Goal: Information Seeking & Learning: Check status

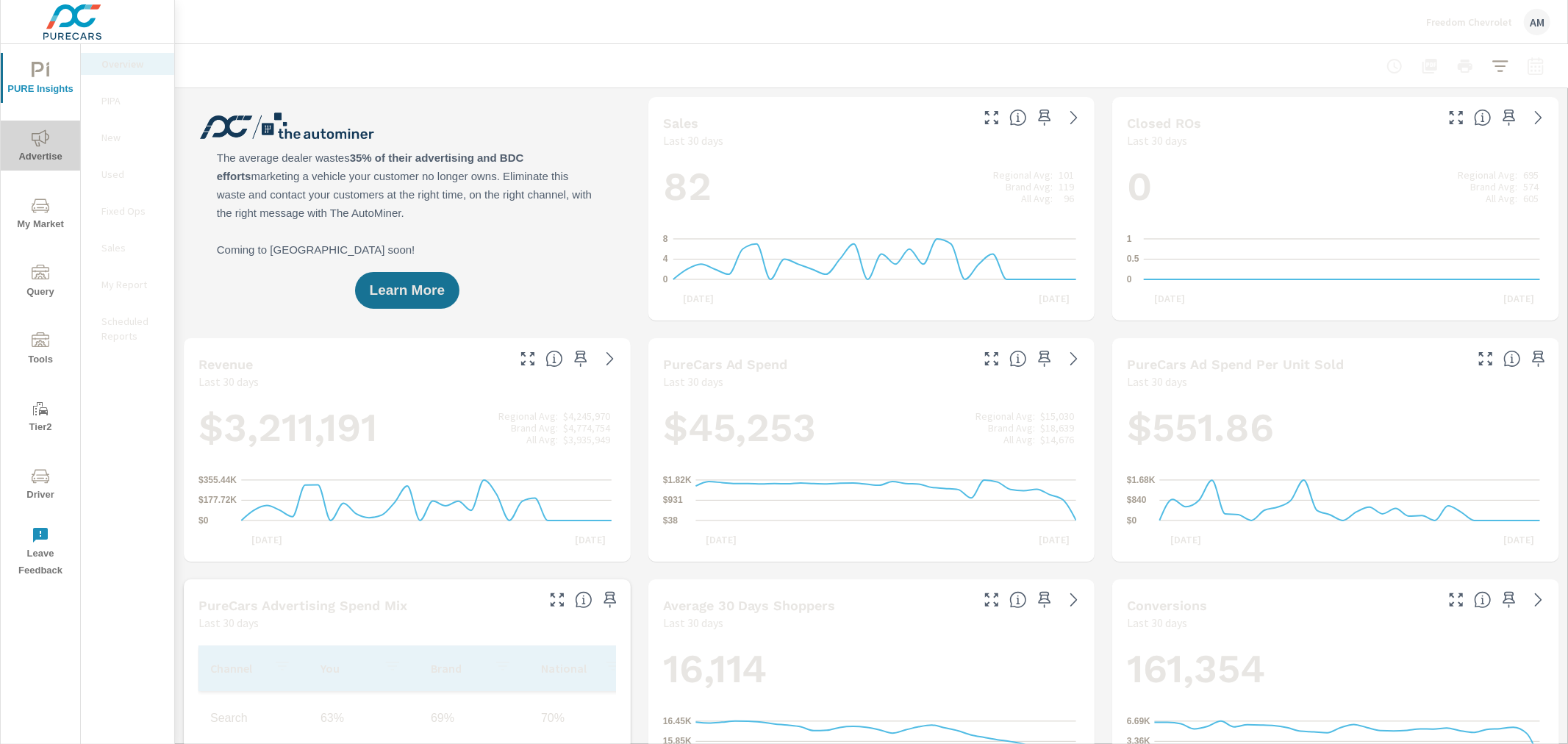
click at [41, 148] on span "Advertise" at bounding box center [40, 147] width 71 height 36
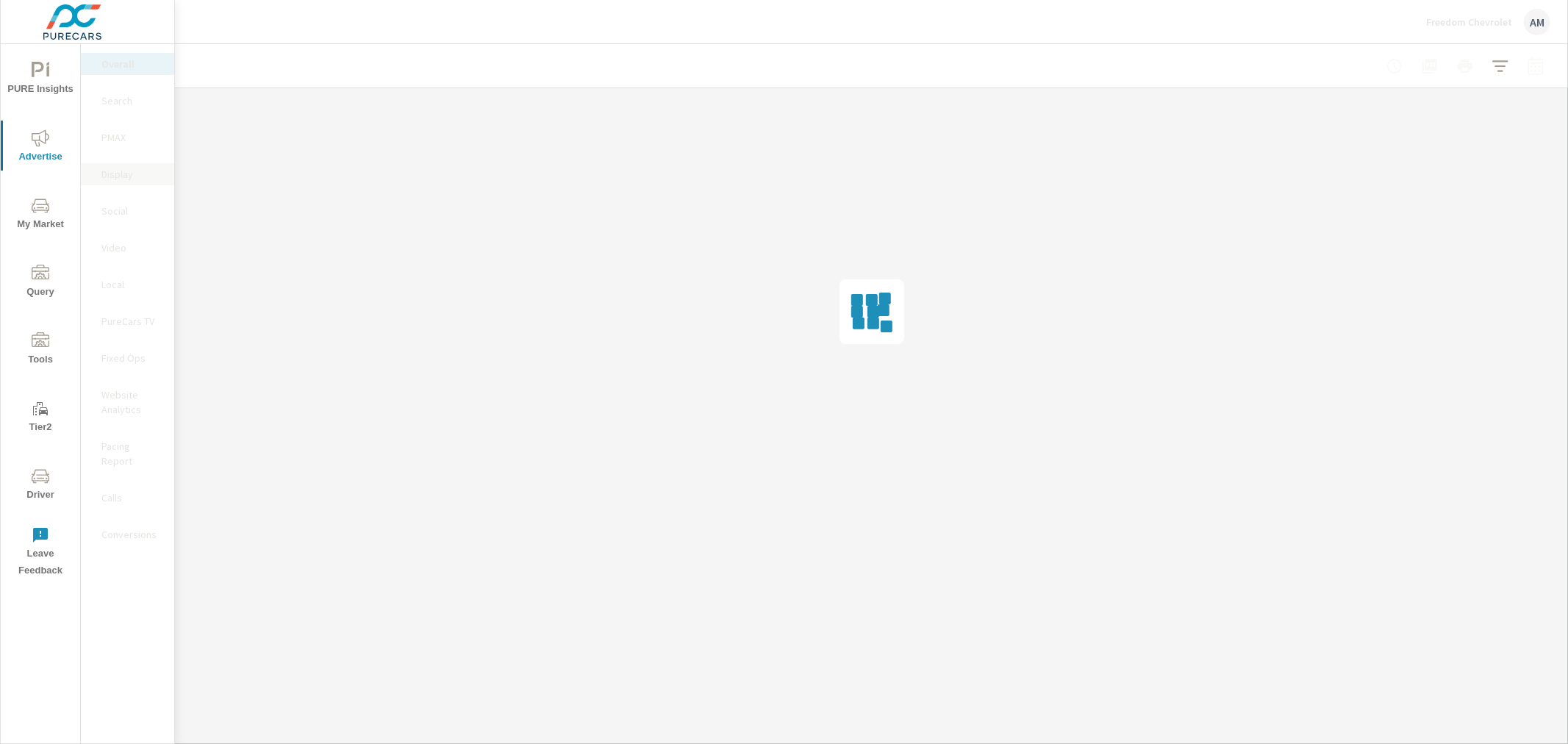
click at [134, 179] on p "Display" at bounding box center [132, 174] width 61 height 15
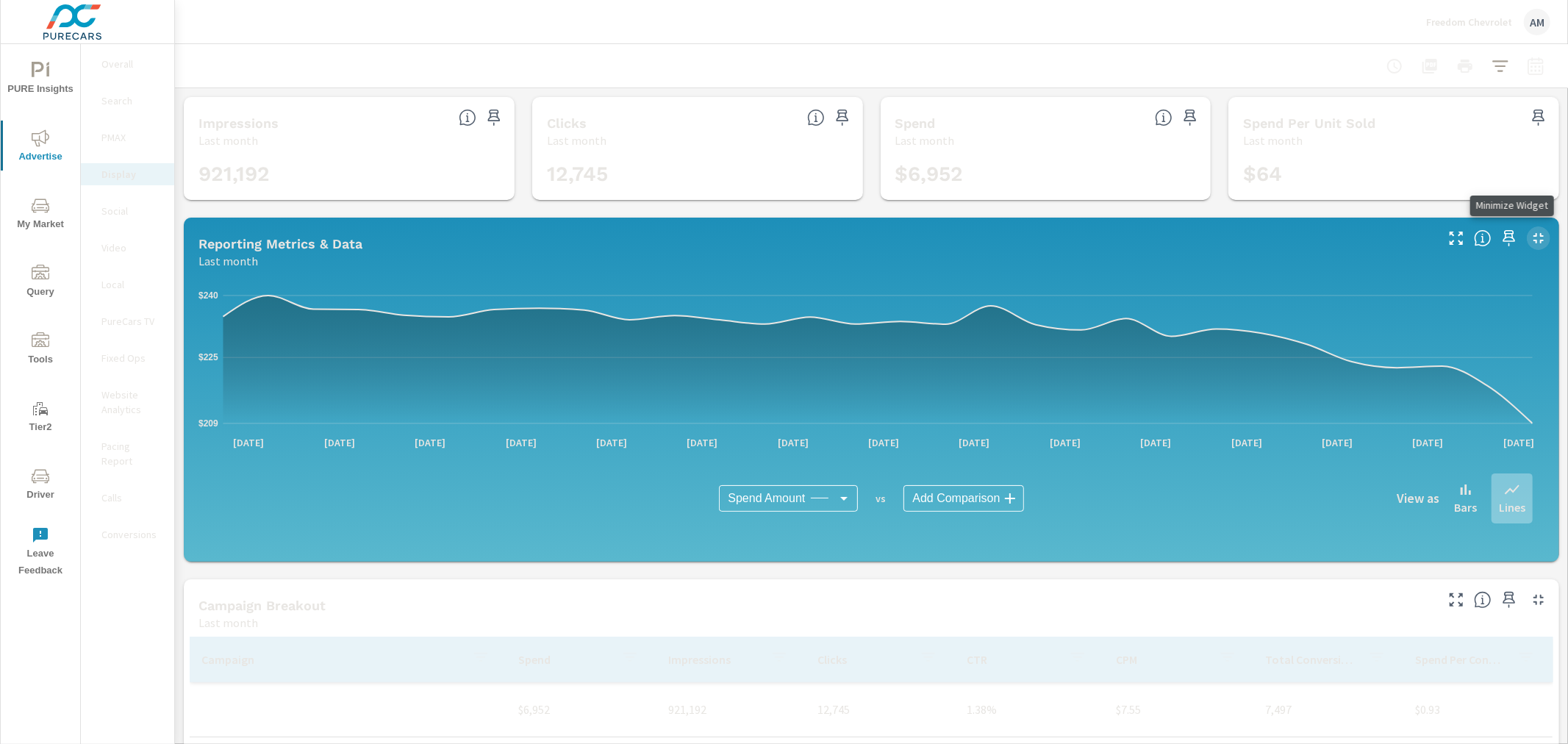
click at [1530, 233] on icon "button" at bounding box center [1538, 237] width 17 height 17
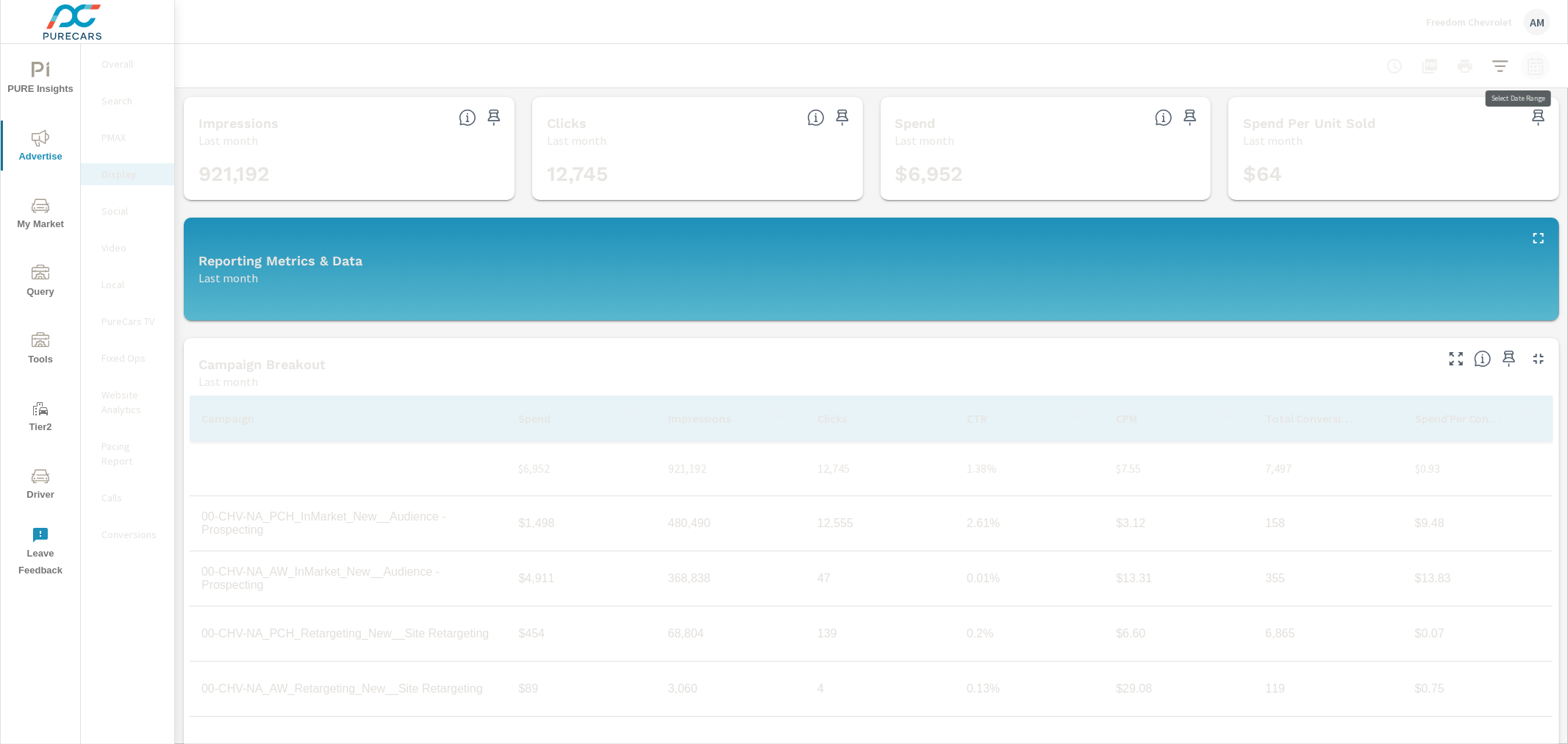
click at [1527, 65] on icon "button" at bounding box center [1535, 66] width 17 height 17
select select "Last month"
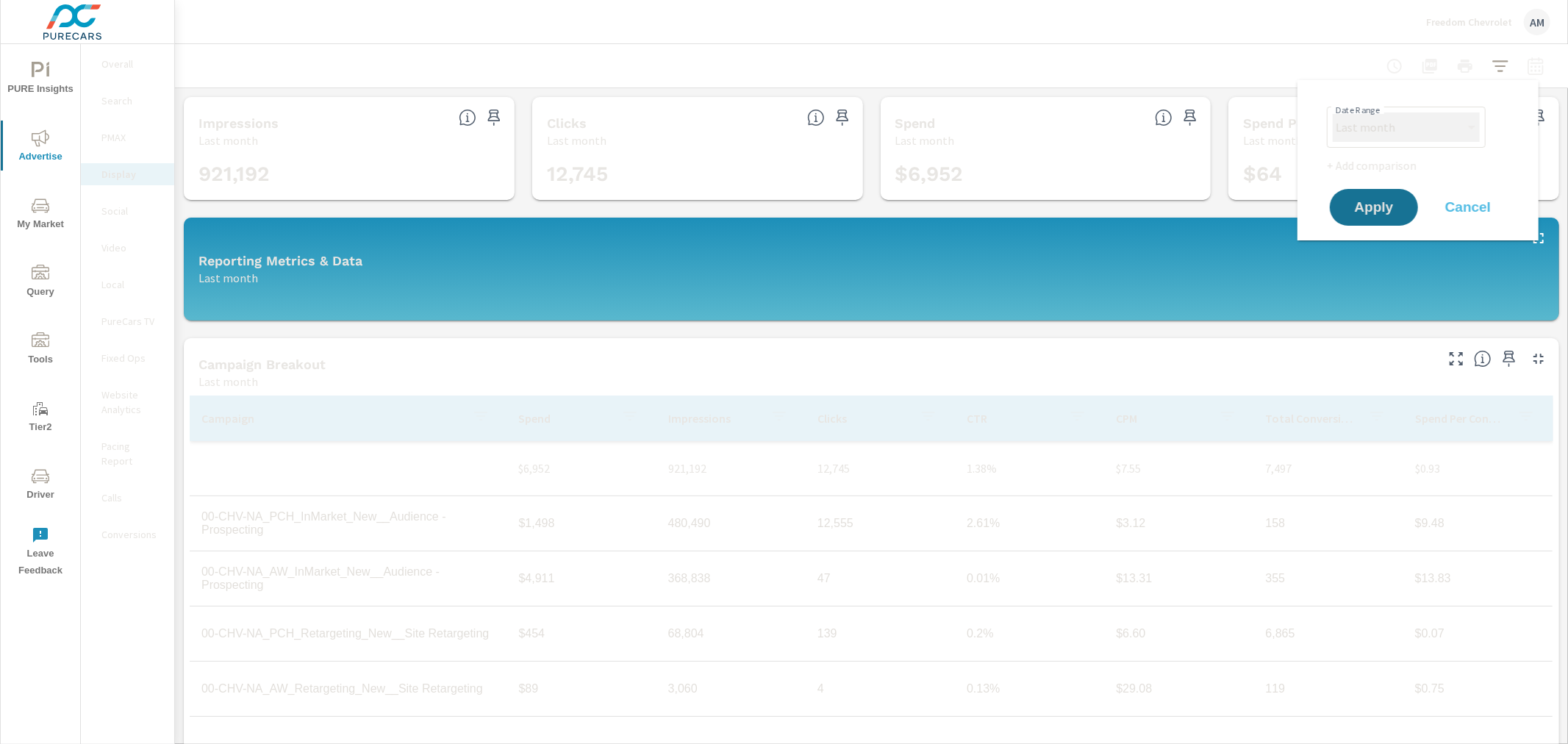
click at [1421, 128] on select "Custom [DATE] Last week Last 7 days Last 14 days Last 30 days Last 45 days Last…" at bounding box center [1406, 127] width 147 height 29
click at [1421, 127] on select "Custom [DATE] Last week Last 7 days Last 14 days Last 30 days Last 45 days Last…" at bounding box center [1406, 127] width 147 height 29
click at [1477, 209] on span "Cancel" at bounding box center [1468, 207] width 59 height 13
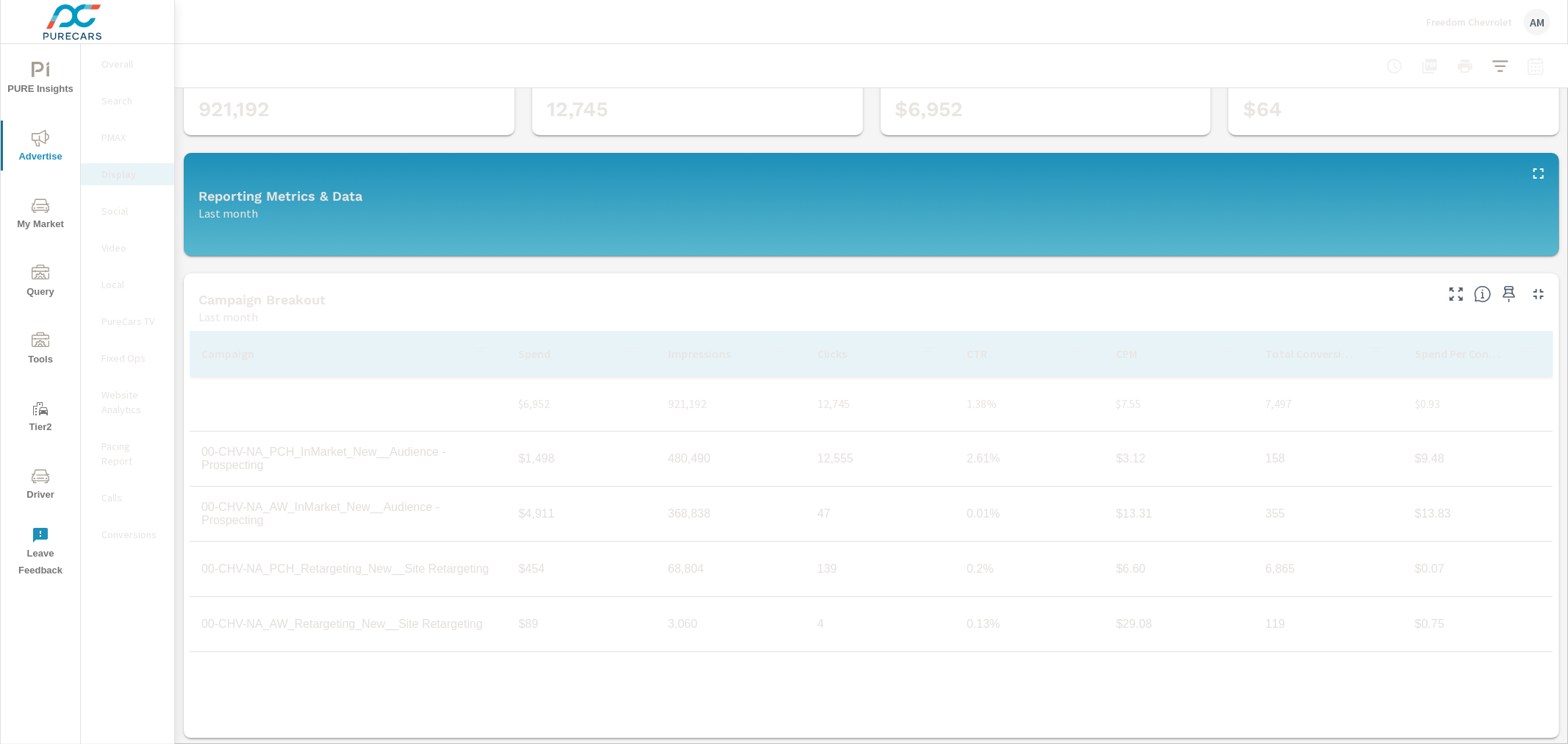
scroll to position [68, 0]
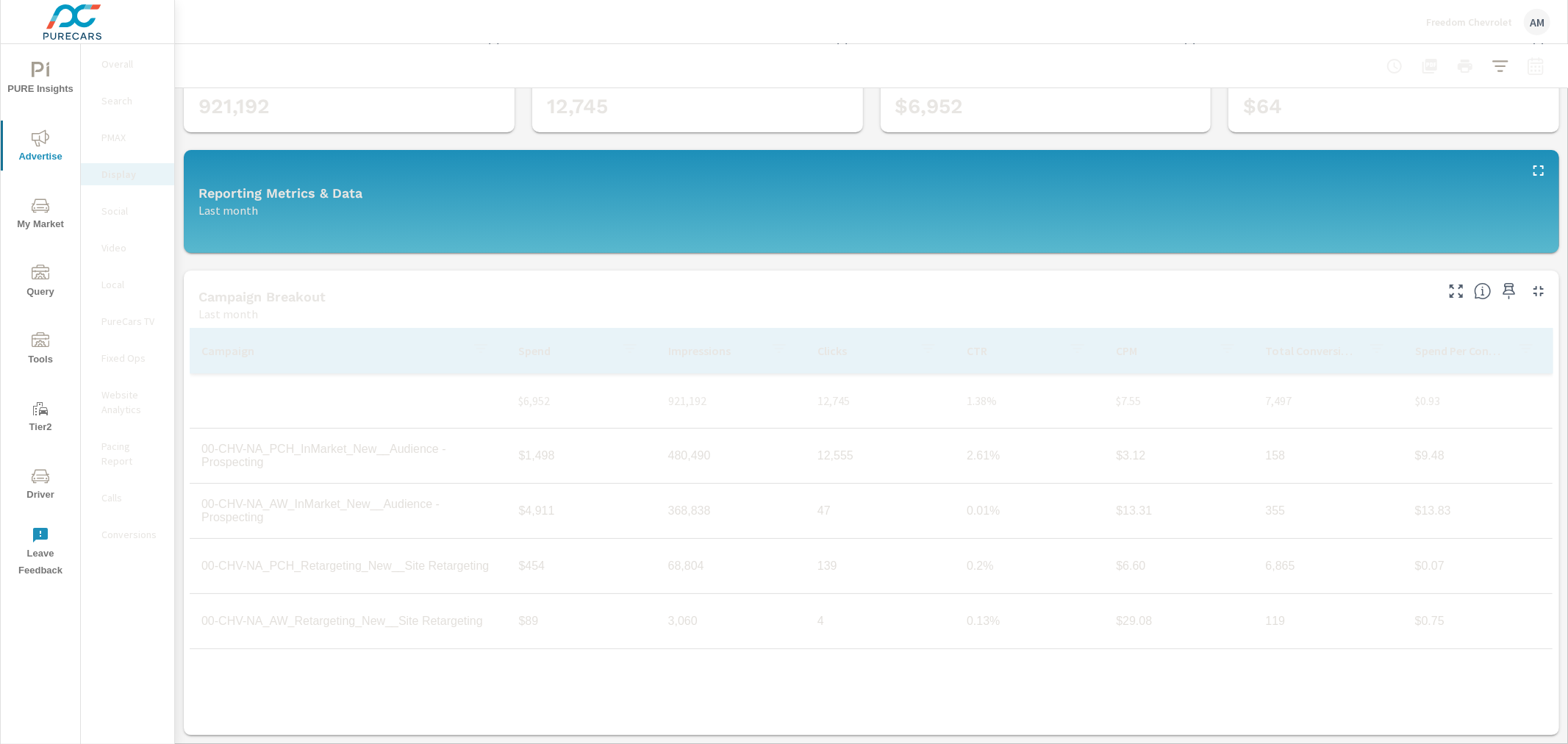
click at [114, 251] on p "Video" at bounding box center [132, 247] width 61 height 15
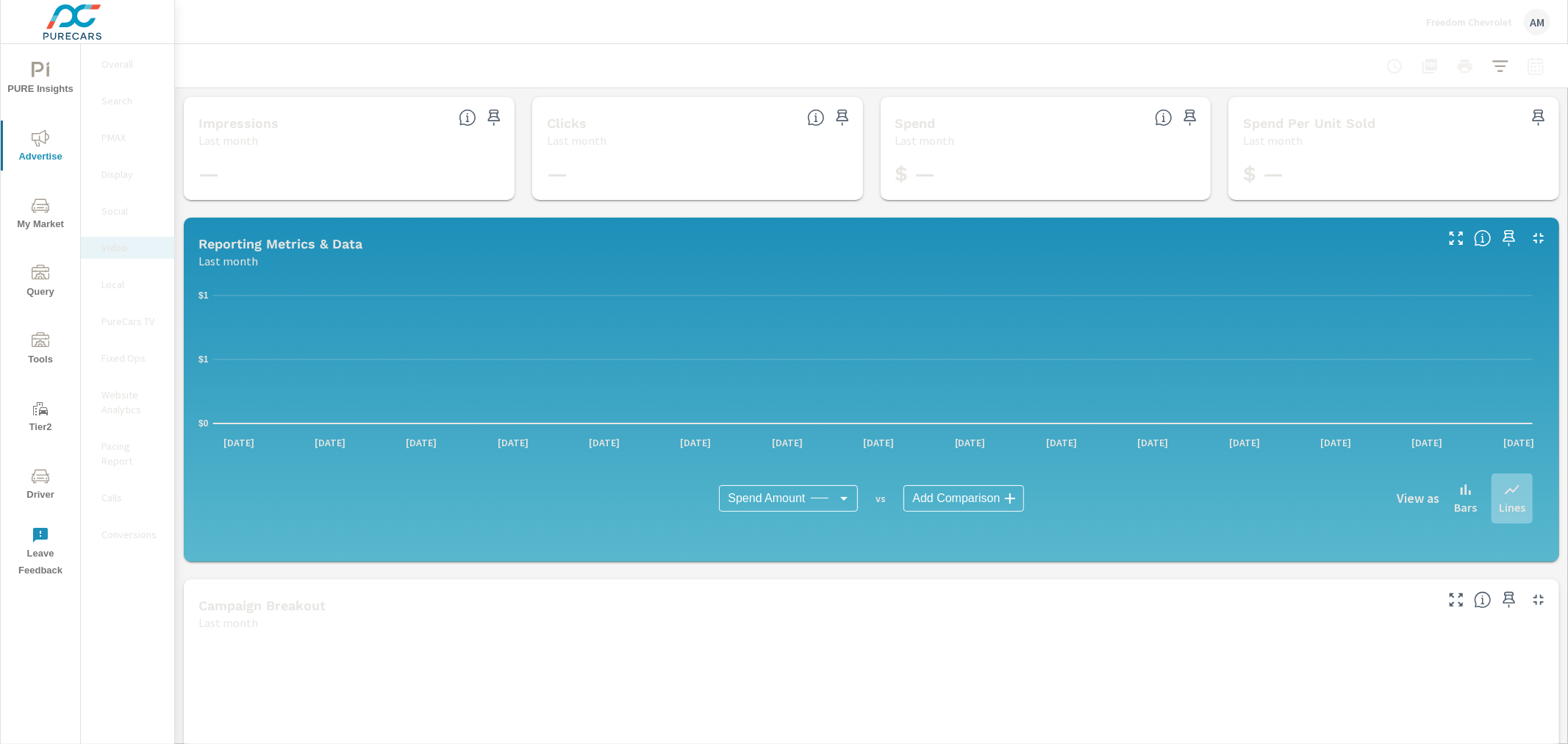
click at [126, 324] on p "PureCars TV" at bounding box center [132, 322] width 61 height 15
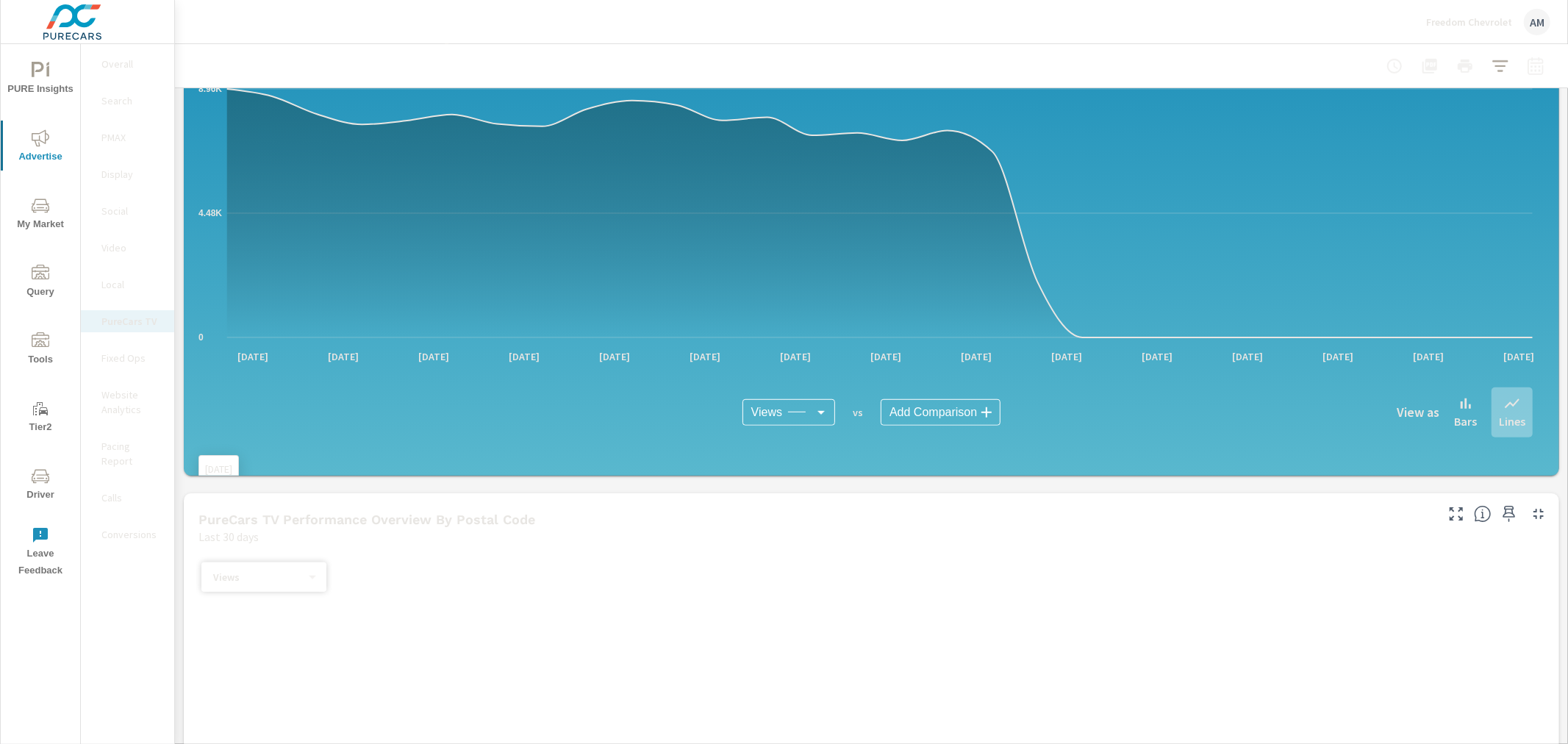
scroll to position [817, 0]
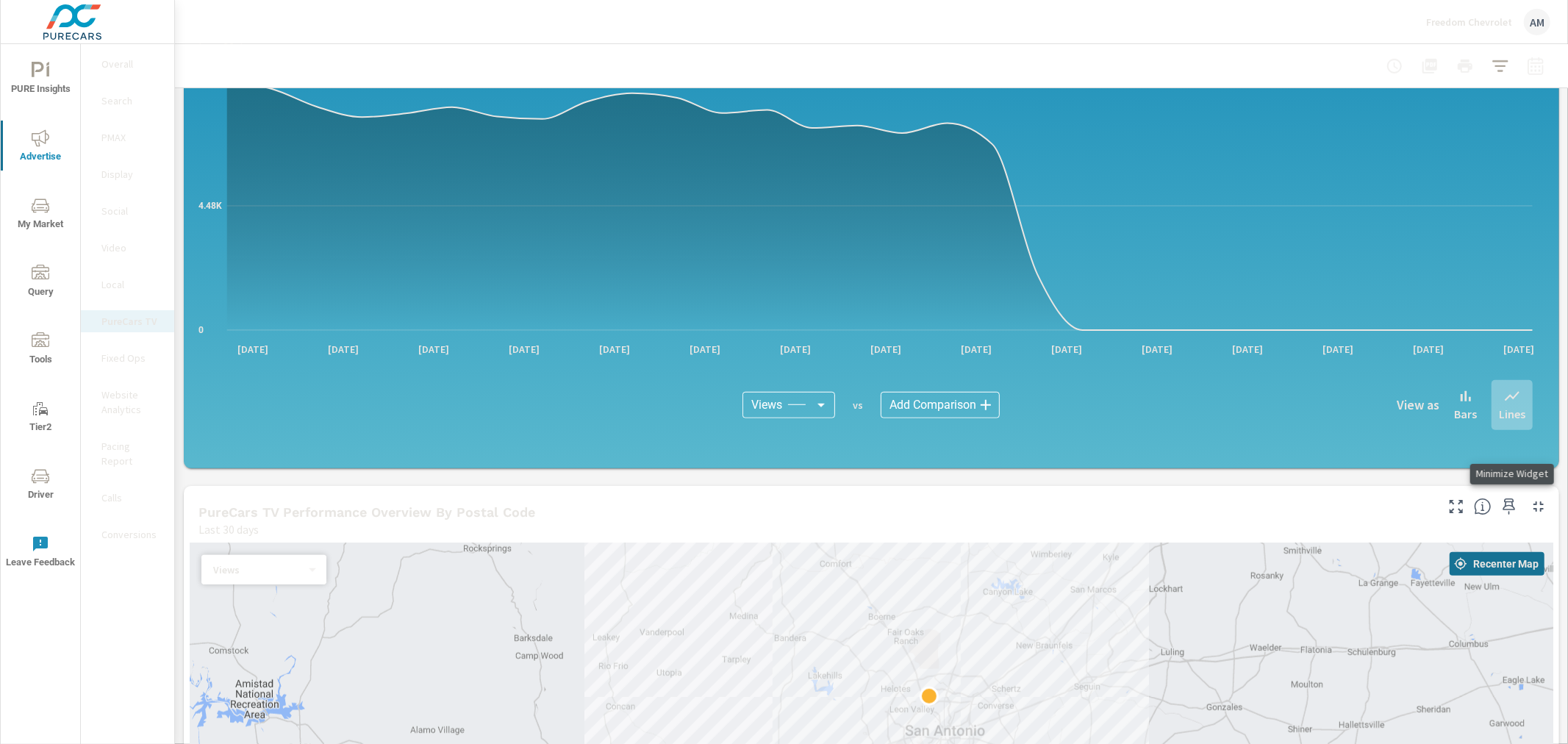
click at [1533, 502] on icon "button" at bounding box center [1538, 506] width 10 height 10
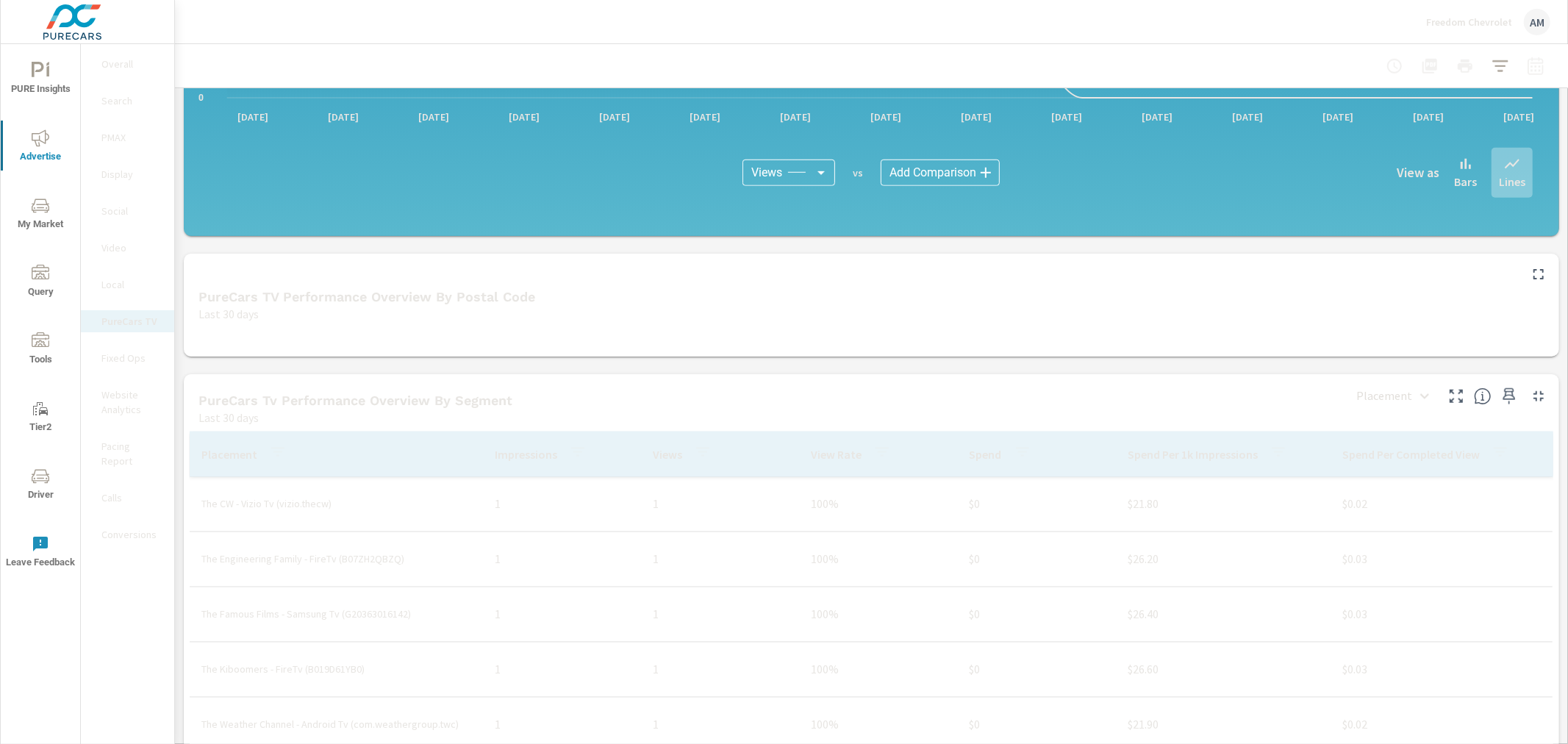
scroll to position [1143, 0]
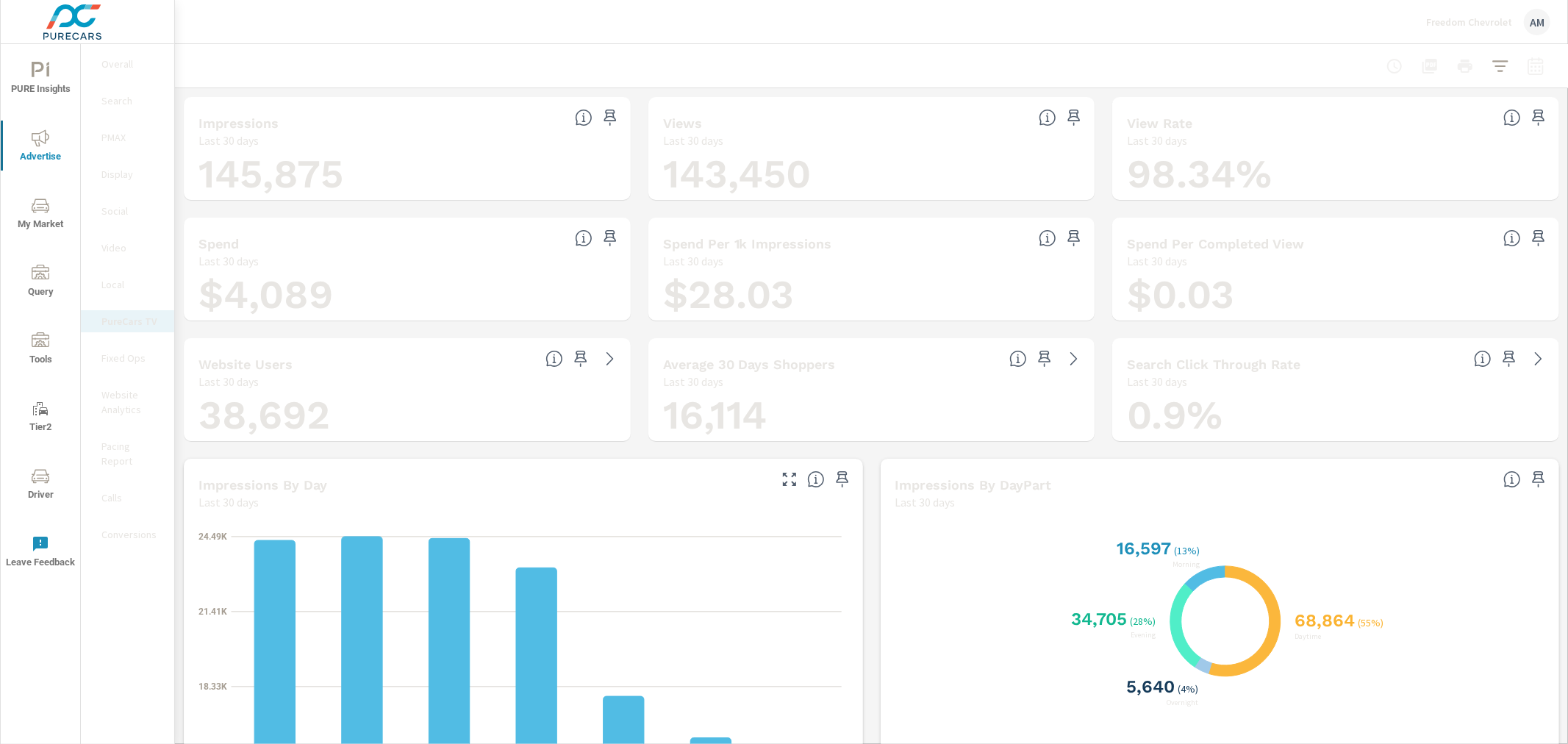
click at [1527, 69] on icon "button" at bounding box center [1535, 66] width 17 height 17
click at [1413, 133] on select "Custom [DATE] Last week Last 7 days Last 14 days Last 30 days Last 45 days Last…" at bounding box center [1406, 127] width 147 height 29
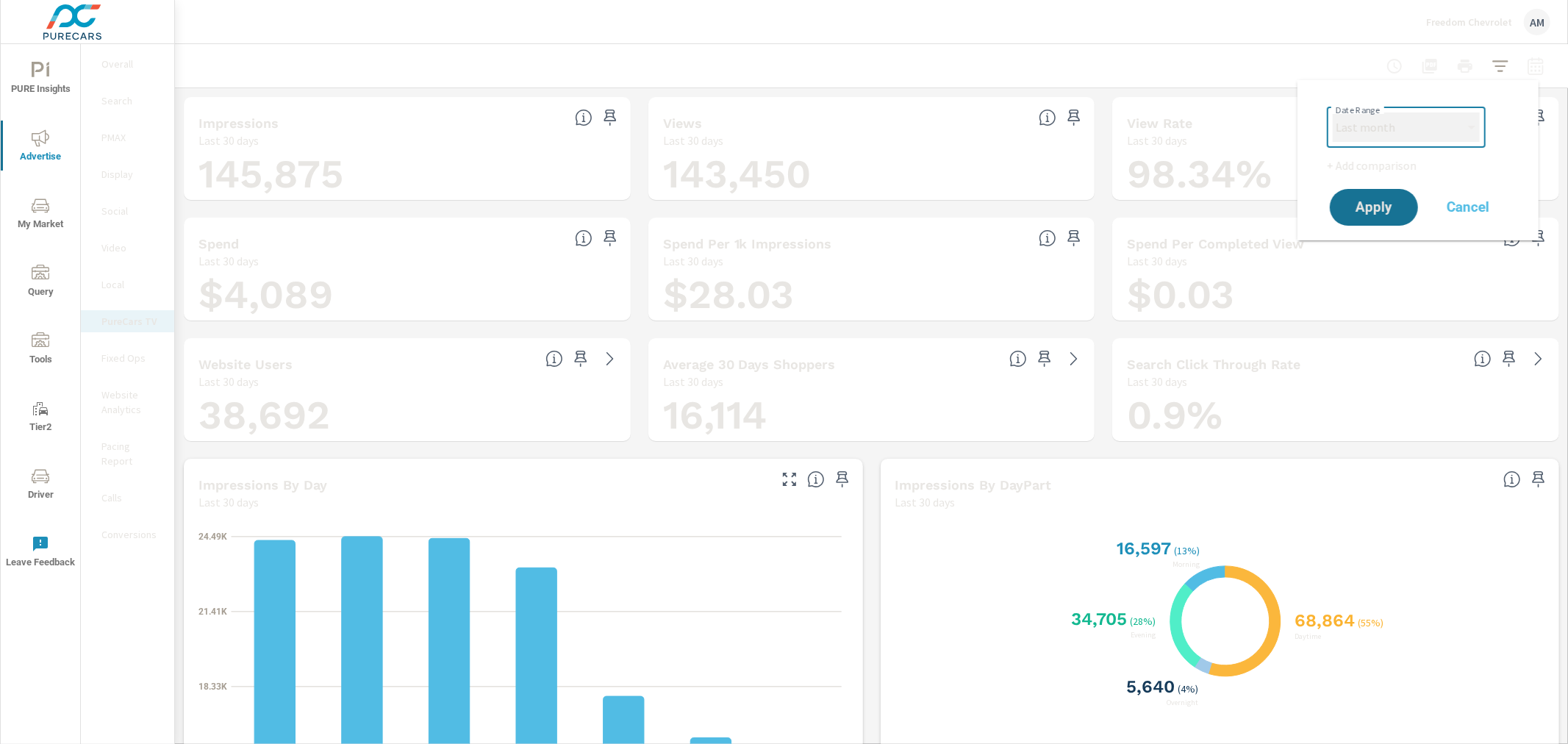
click at [1333, 113] on select "Custom [DATE] Last week Last 7 days Last 14 days Last 30 days Last 45 days Last…" at bounding box center [1406, 127] width 147 height 29
select select "Last month"
click at [1365, 214] on span "Apply" at bounding box center [1374, 207] width 60 height 14
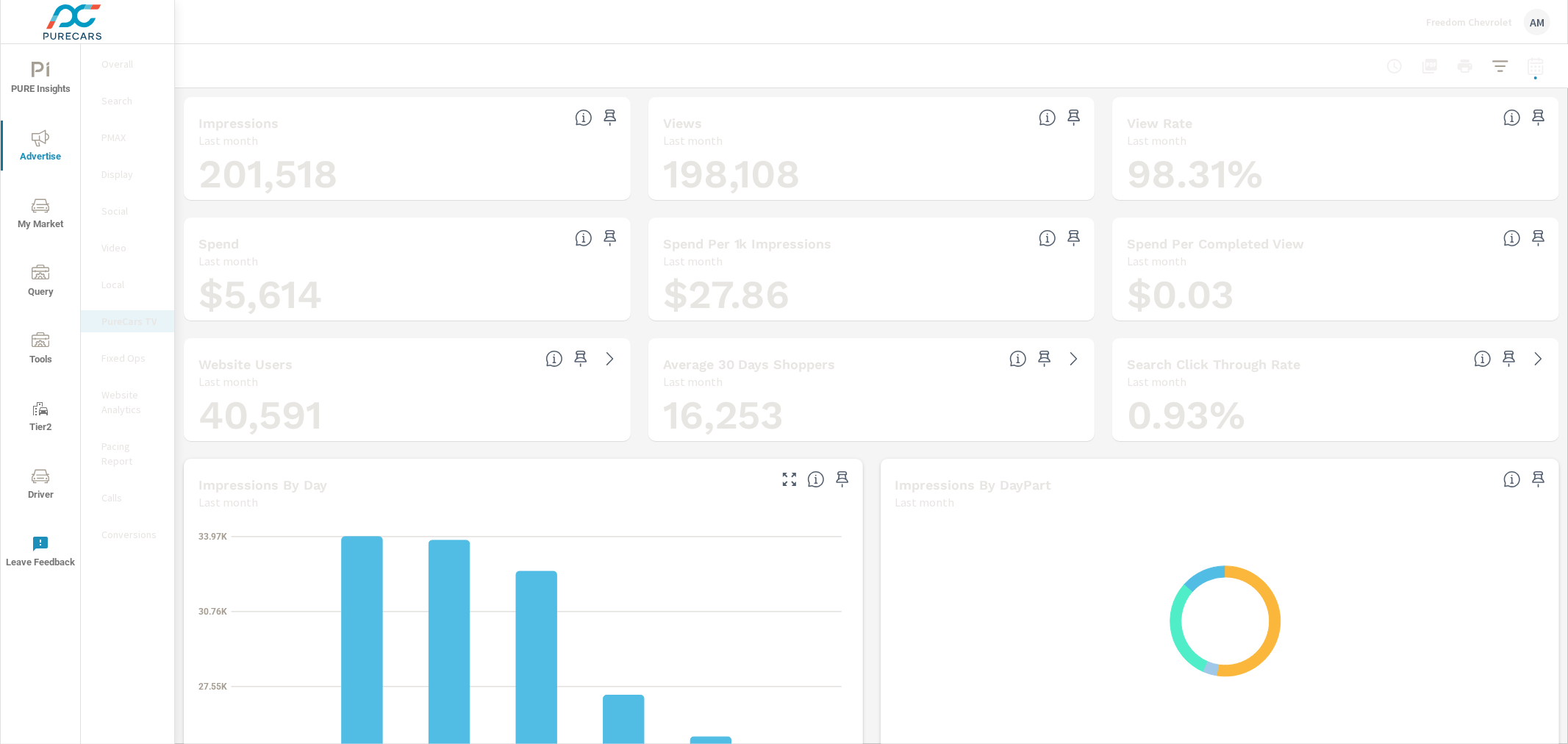
scroll to position [28901, 0]
